Goal: Task Accomplishment & Management: Manage account settings

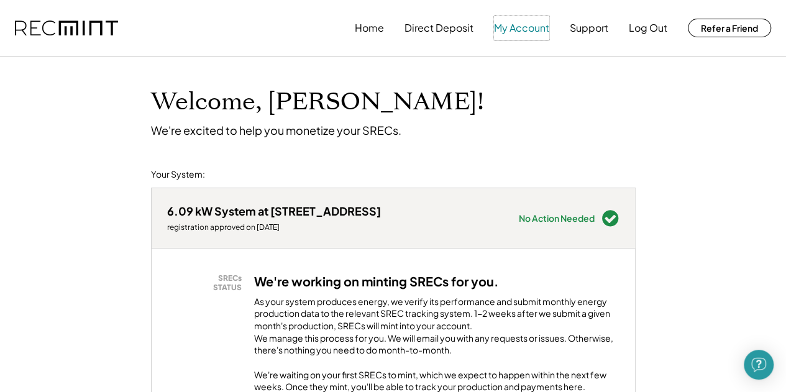
click at [522, 28] on button "My Account" at bounding box center [521, 28] width 55 height 25
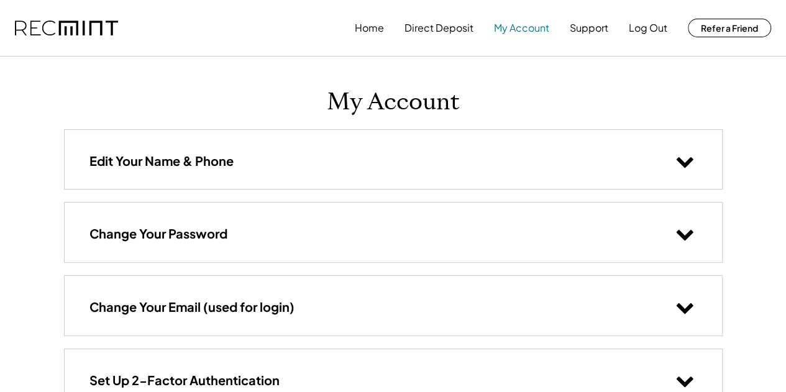
click at [522, 28] on button "My Account" at bounding box center [521, 28] width 55 height 25
click at [371, 20] on button "Home" at bounding box center [369, 28] width 29 height 25
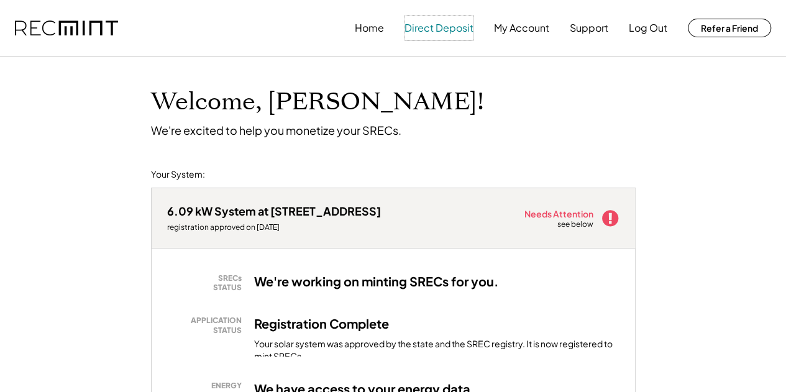
click at [442, 27] on button "Direct Deposit" at bounding box center [438, 28] width 69 height 25
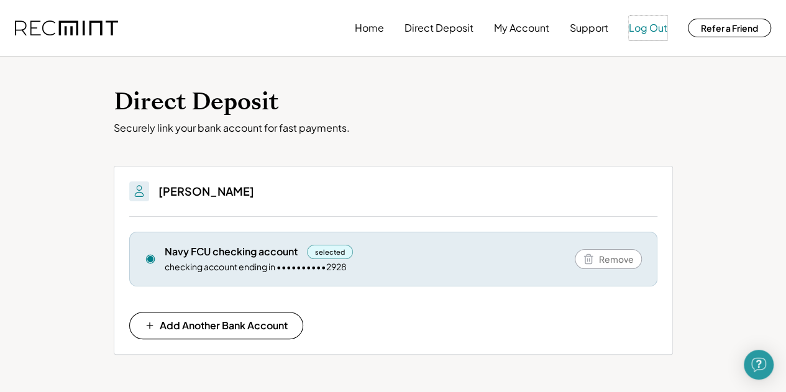
click at [639, 30] on button "Log Out" at bounding box center [648, 28] width 39 height 25
